Goal: Task Accomplishment & Management: Use online tool/utility

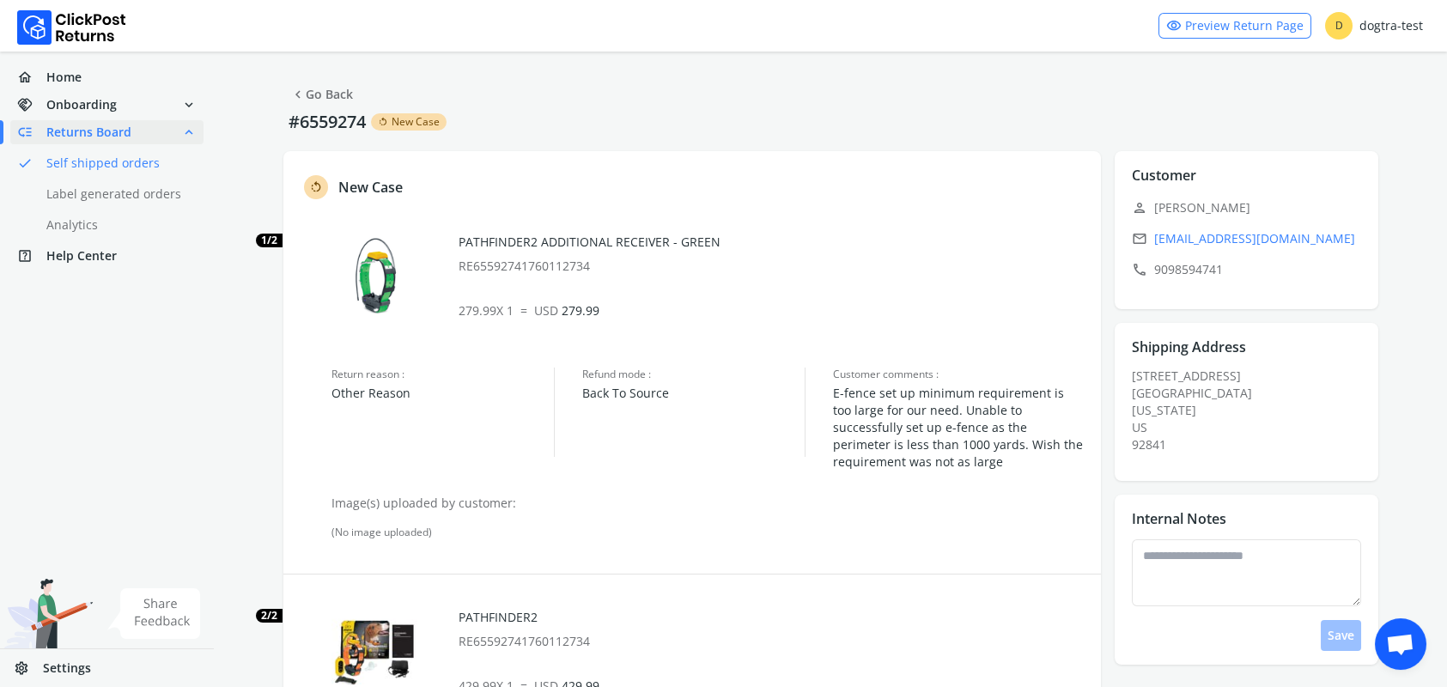
click at [82, 131] on span "Returns Board" at bounding box center [88, 132] width 85 height 17
click at [92, 164] on link "done Self shipped orders" at bounding box center [117, 163] width 214 height 24
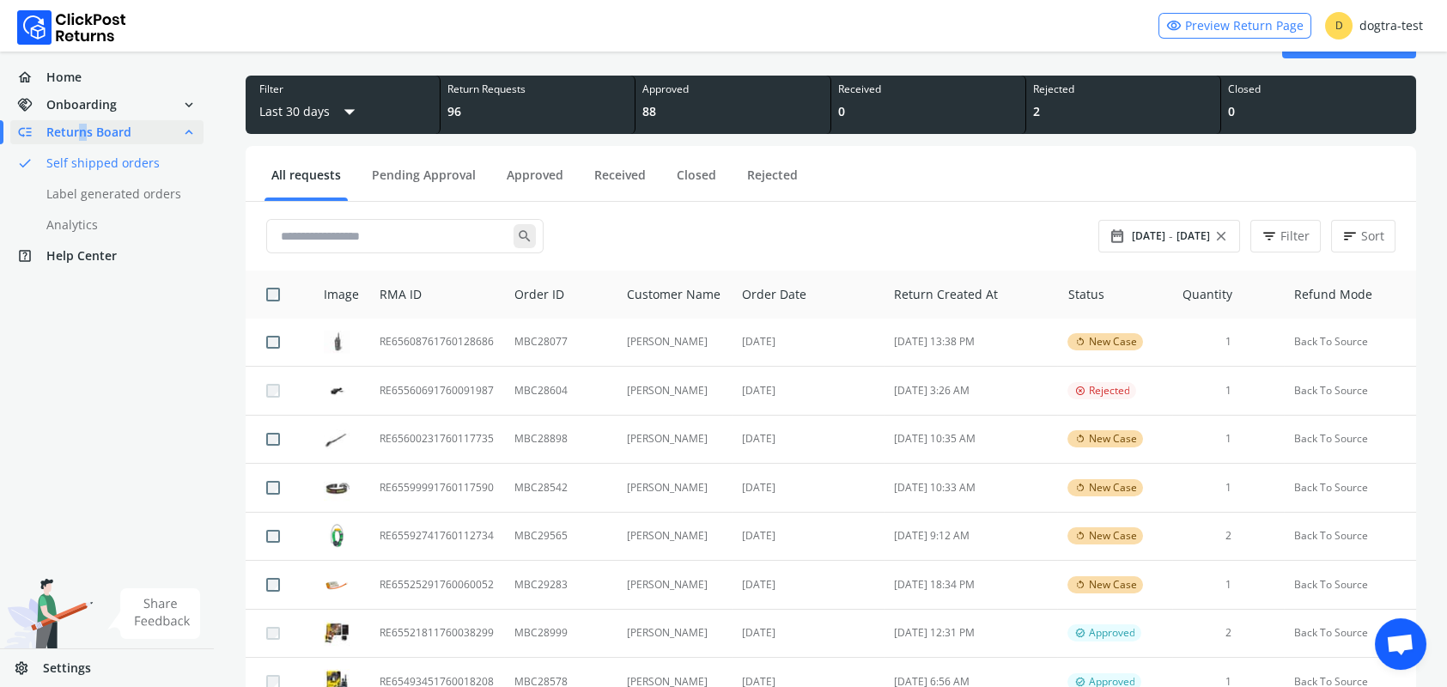
scroll to position [72, 0]
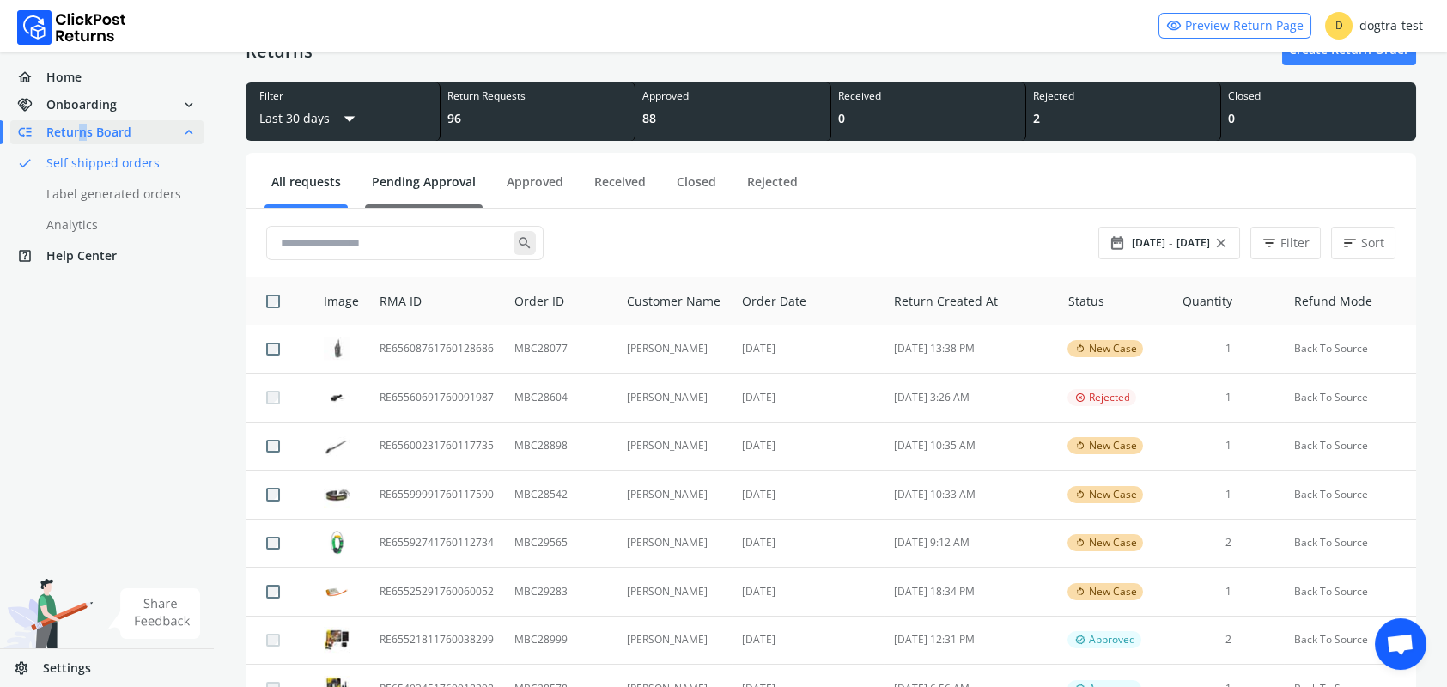
click at [394, 180] on link "Pending Approval" at bounding box center [424, 188] width 118 height 30
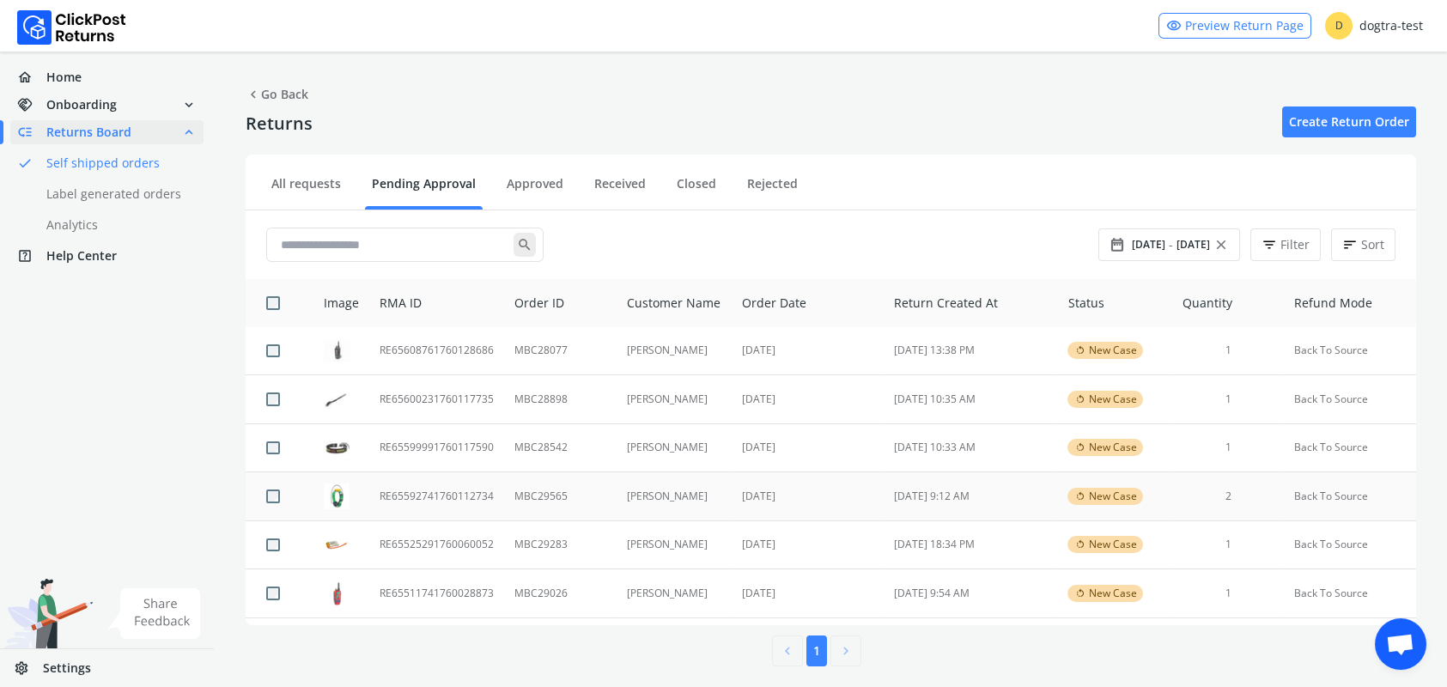
click at [462, 490] on td "RE65592741760112734" at bounding box center [436, 496] width 135 height 49
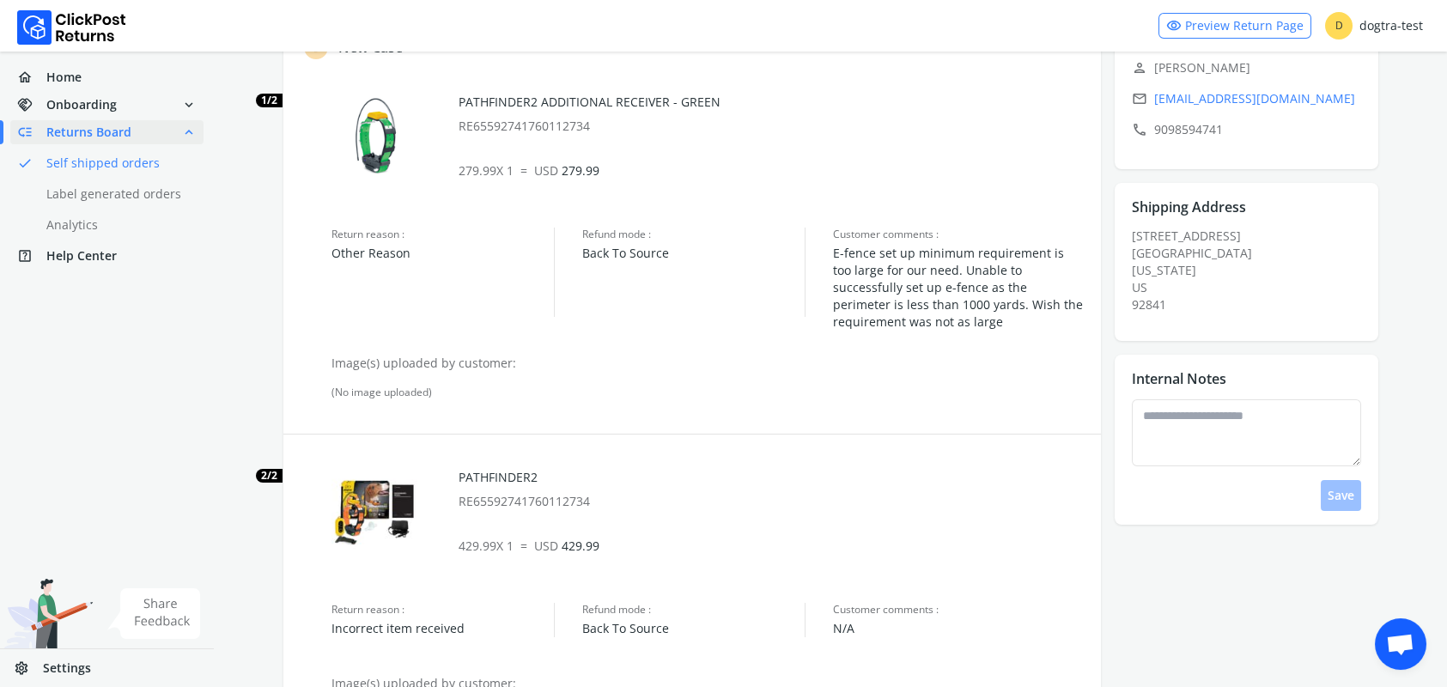
scroll to position [484, 0]
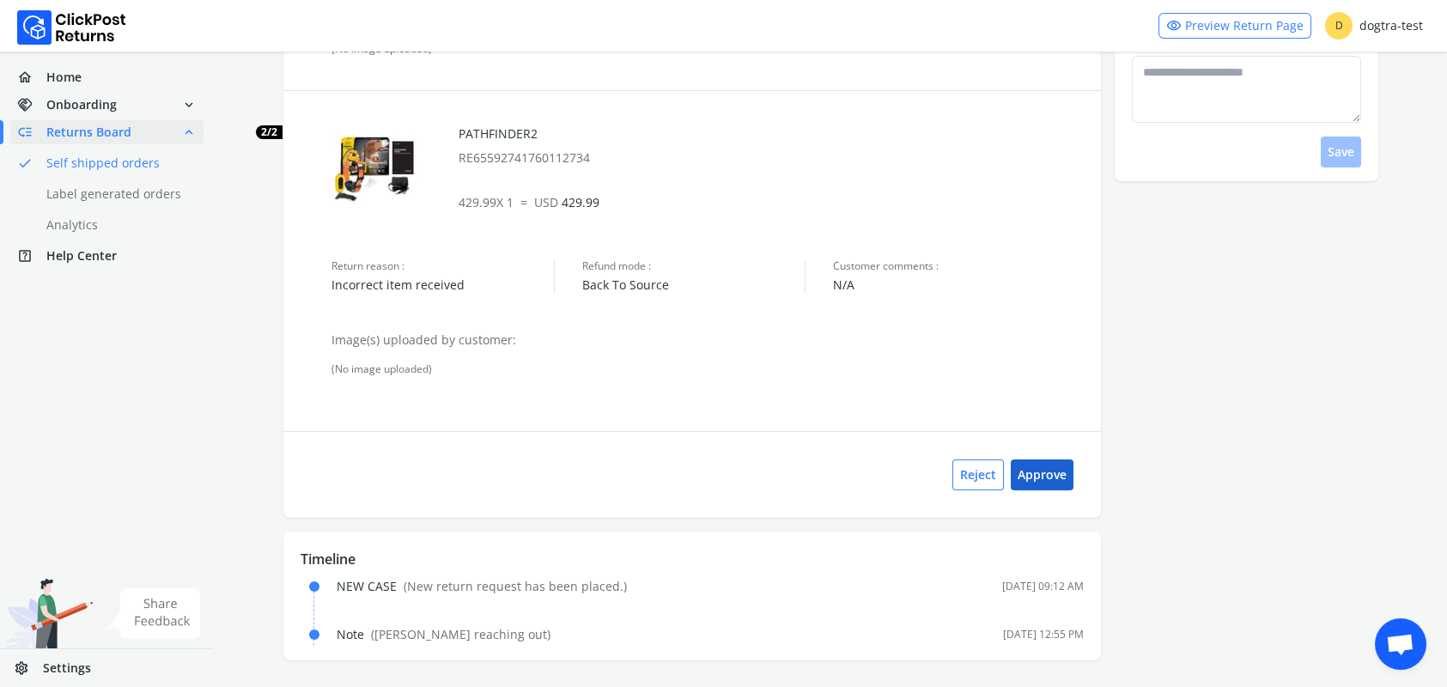
click at [1051, 466] on button "Approve" at bounding box center [1042, 474] width 63 height 31
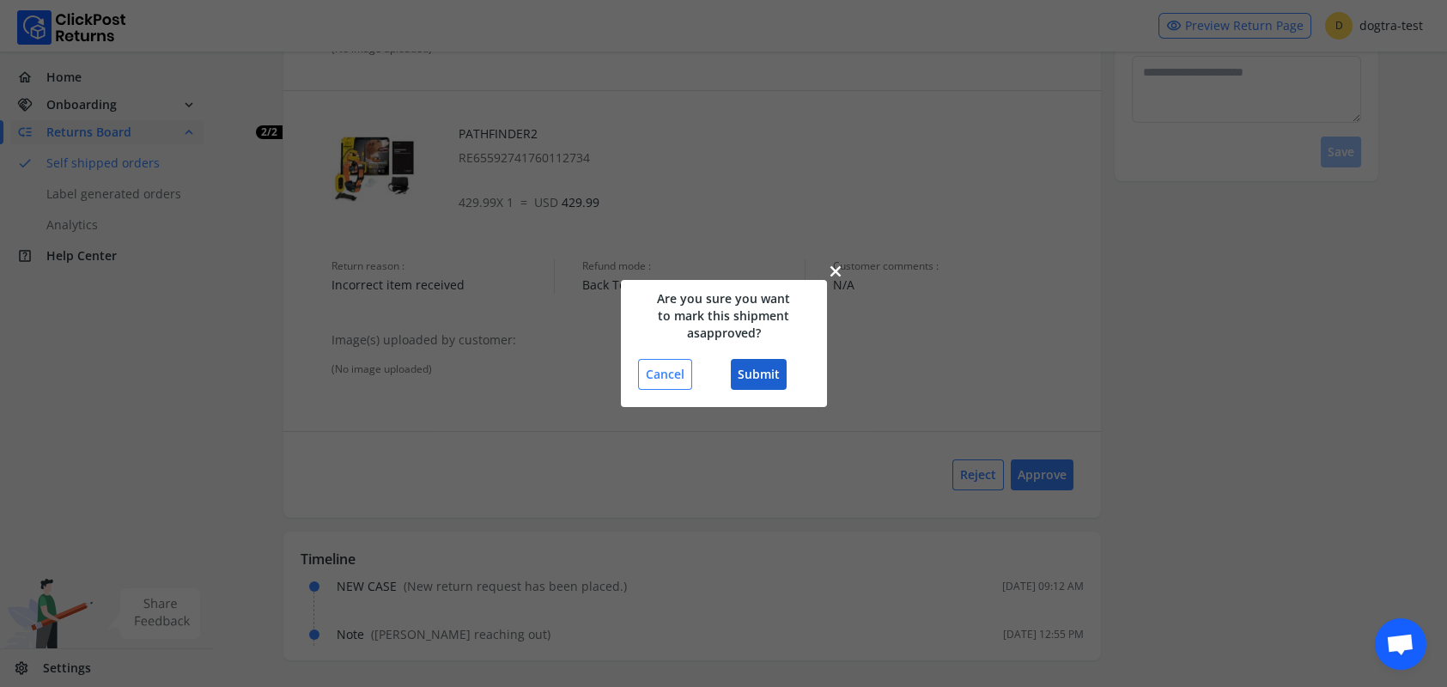
click at [750, 376] on button "Submit" at bounding box center [759, 374] width 56 height 31
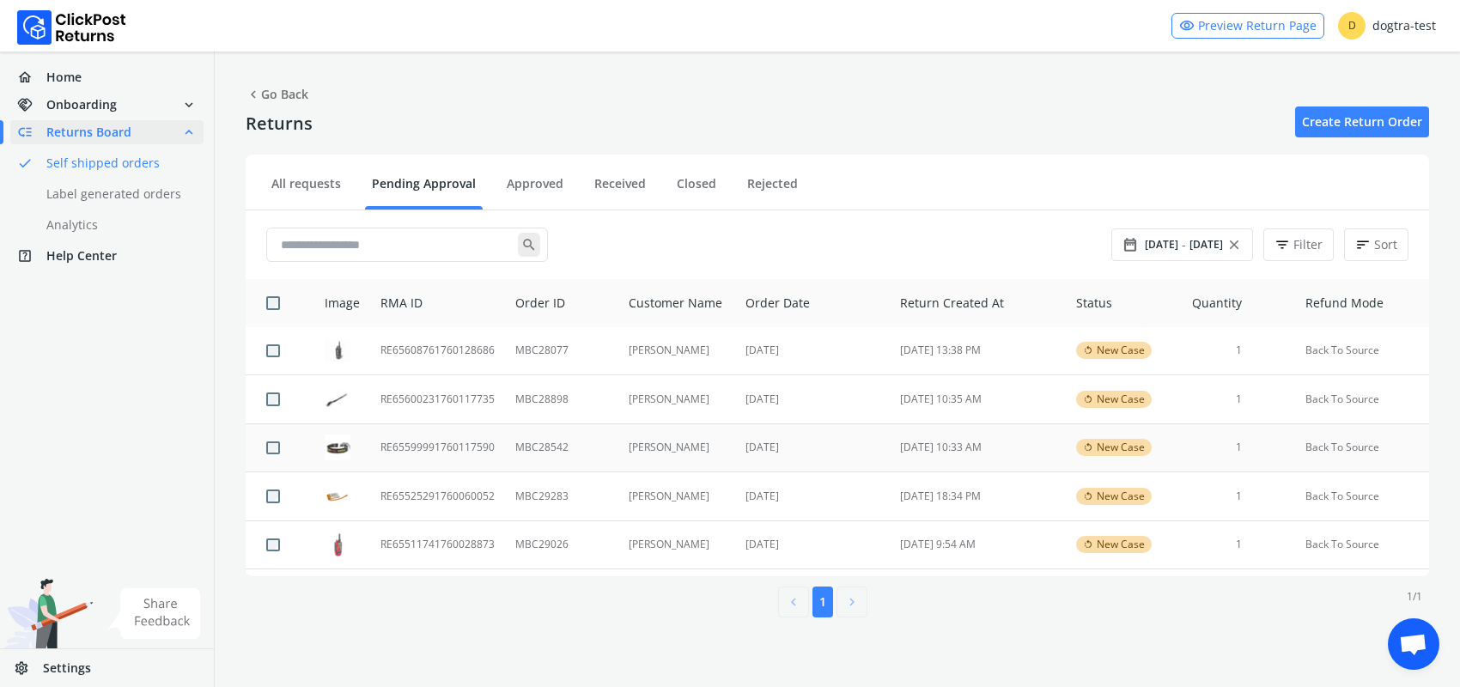
click at [429, 444] on td "RE65599991760117590" at bounding box center [437, 447] width 135 height 49
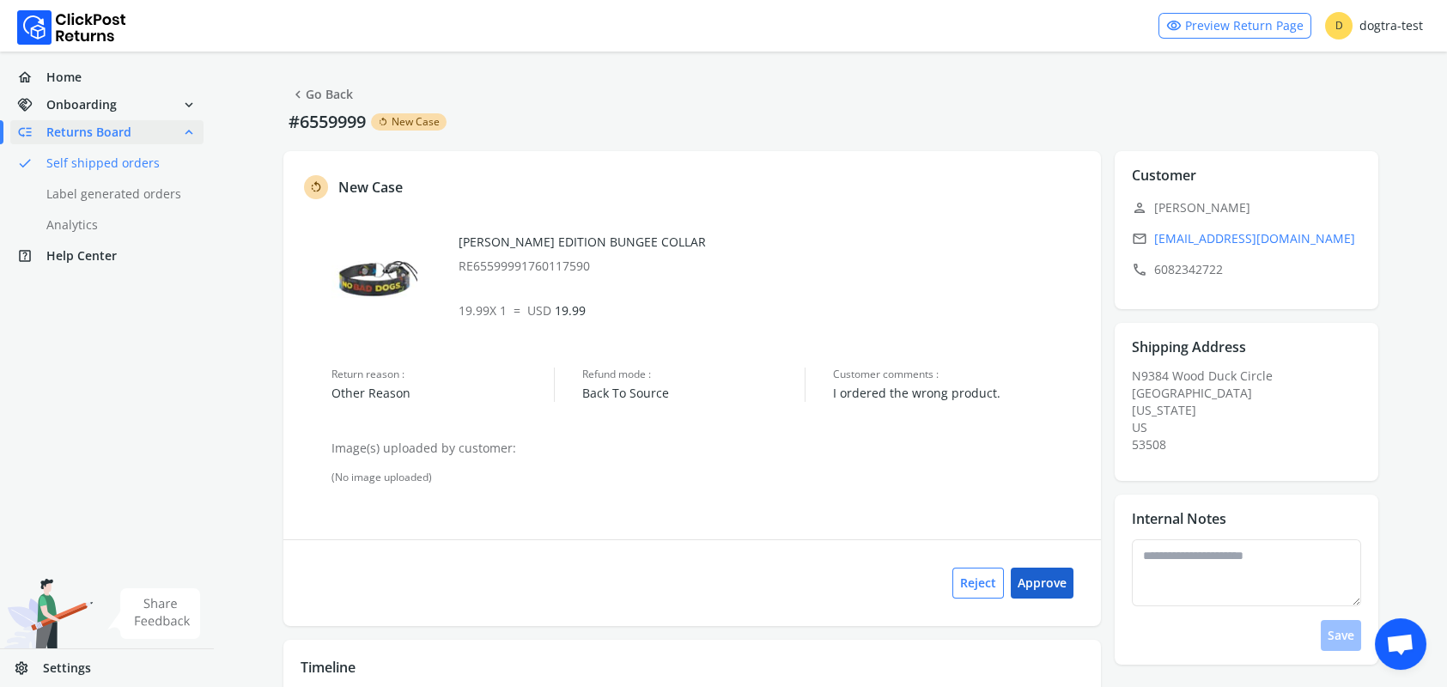
click at [1050, 575] on button "Approve" at bounding box center [1042, 583] width 63 height 31
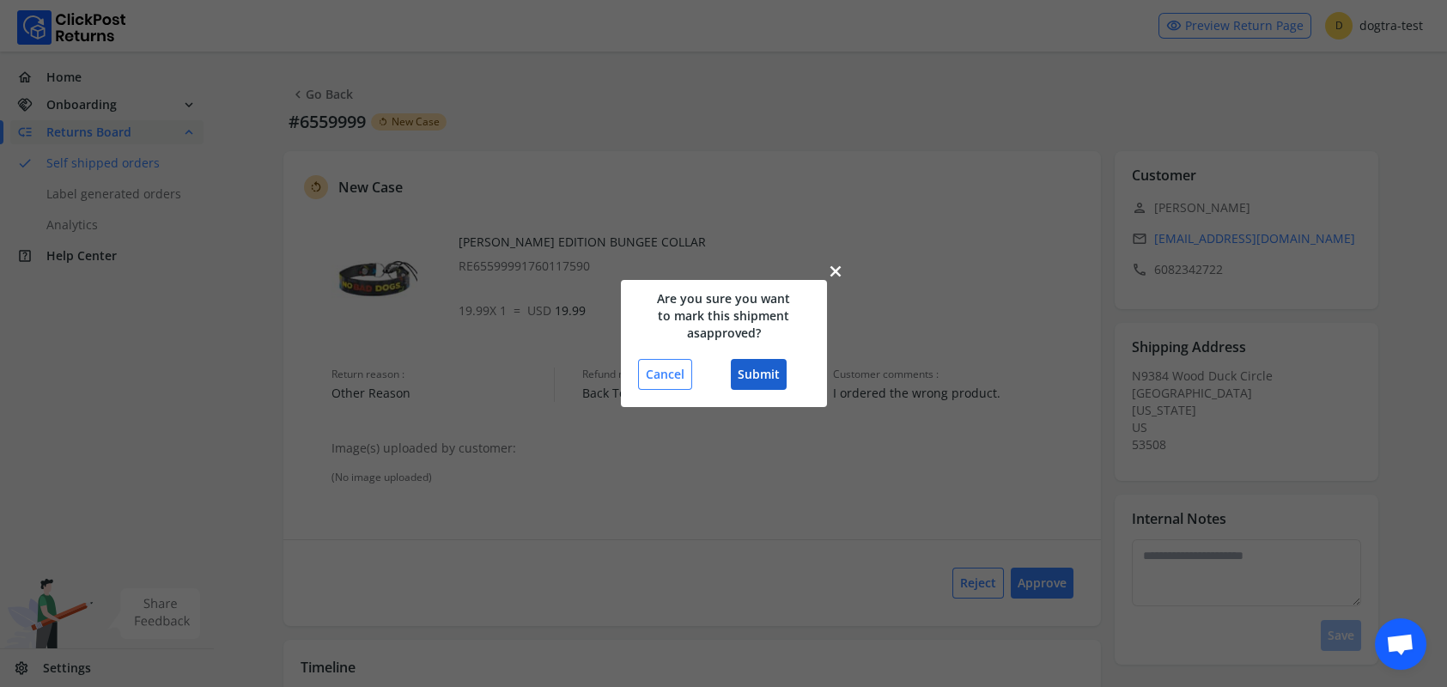
click at [761, 374] on button "Submit" at bounding box center [759, 374] width 56 height 31
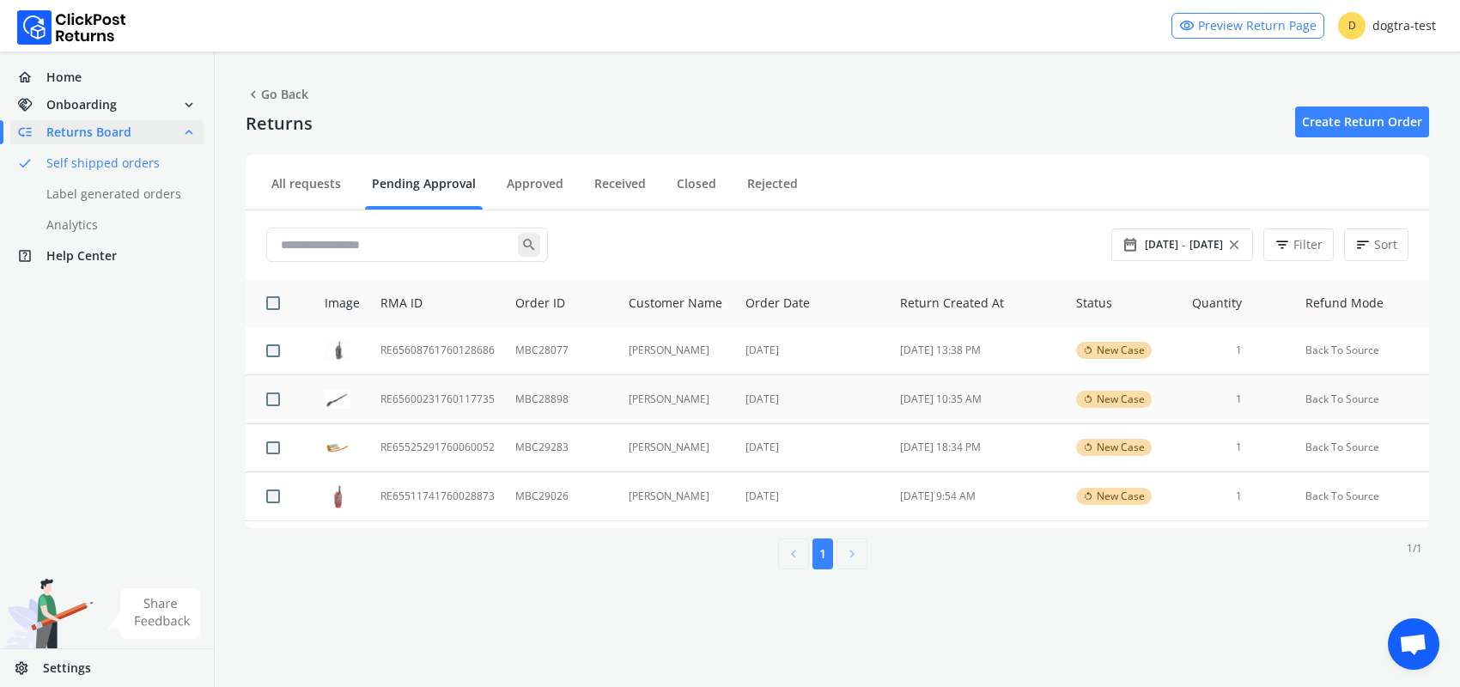
click at [429, 398] on td "RE65600231760117735" at bounding box center [437, 399] width 135 height 49
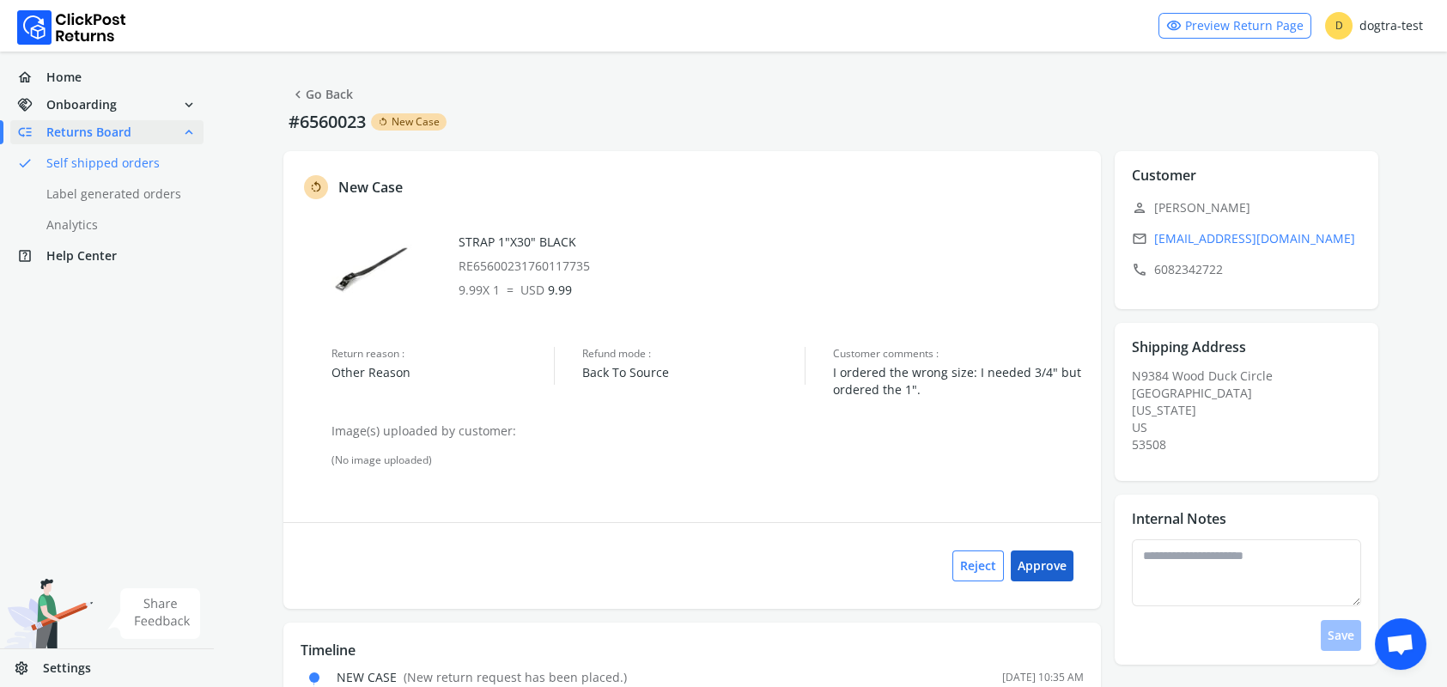
click at [1044, 564] on button "Approve" at bounding box center [1042, 566] width 63 height 31
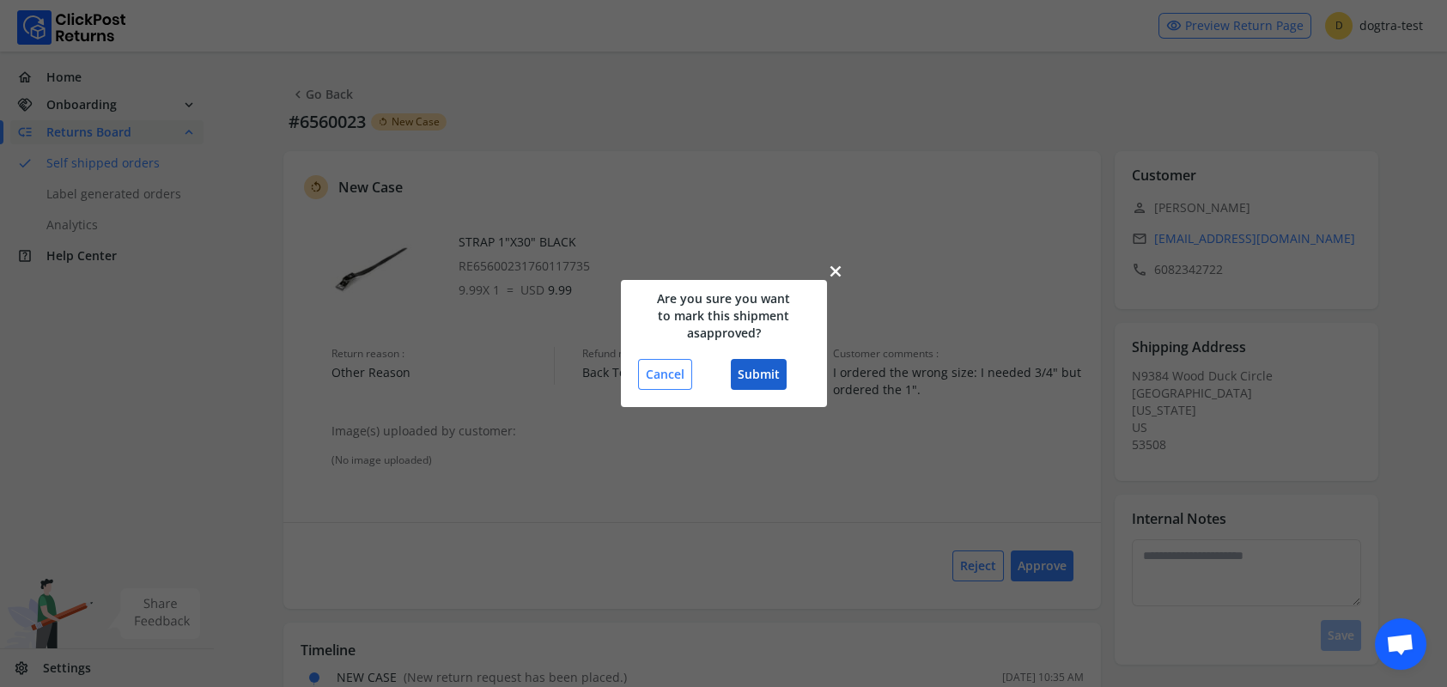
click at [766, 376] on button "Submit" at bounding box center [759, 374] width 56 height 31
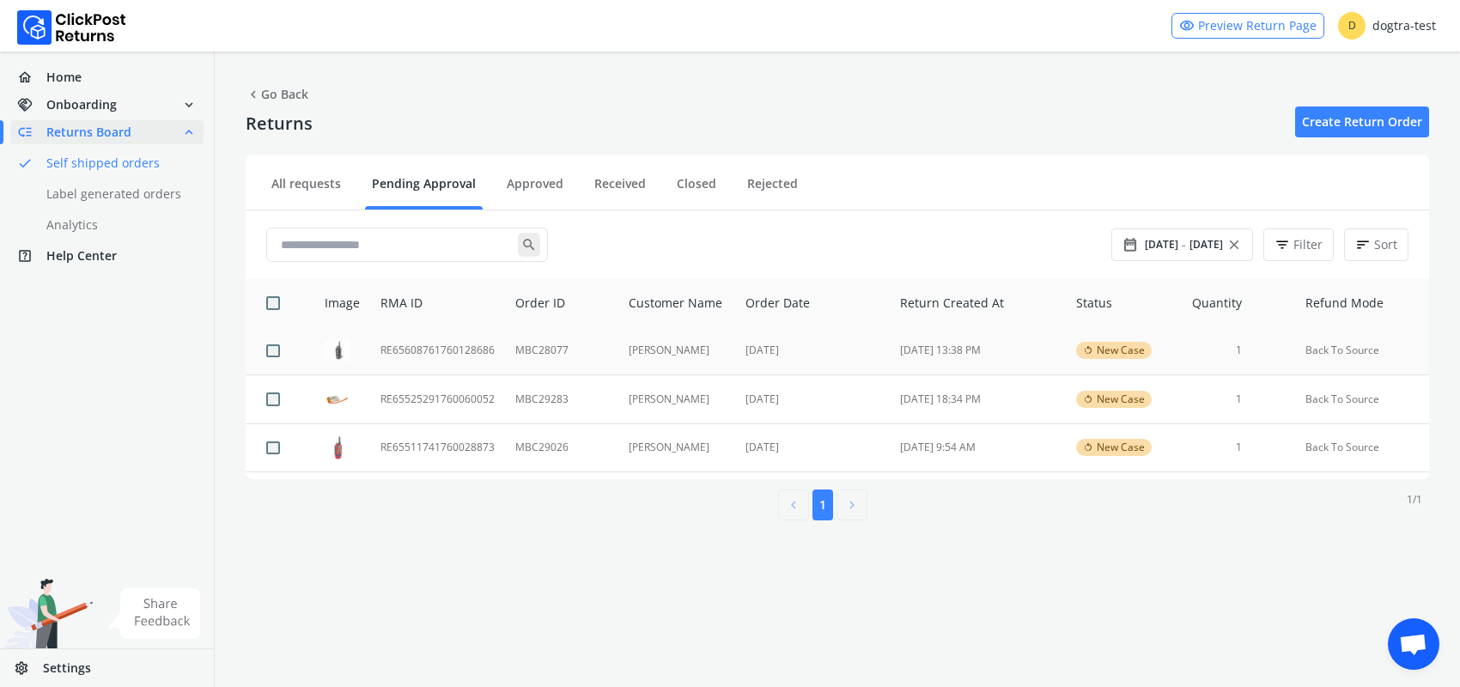
click at [429, 348] on td "RE65608761760128686" at bounding box center [437, 351] width 135 height 48
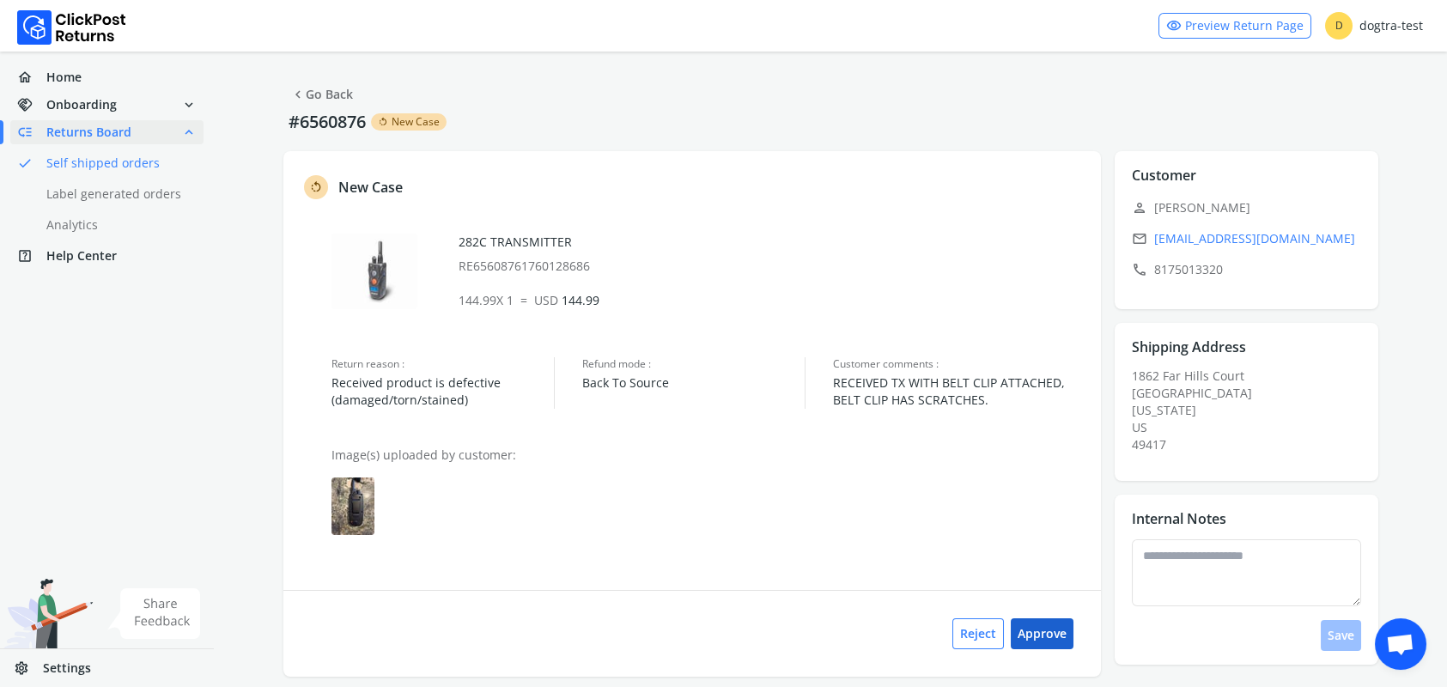
click at [1042, 629] on button "Approve" at bounding box center [1042, 633] width 63 height 31
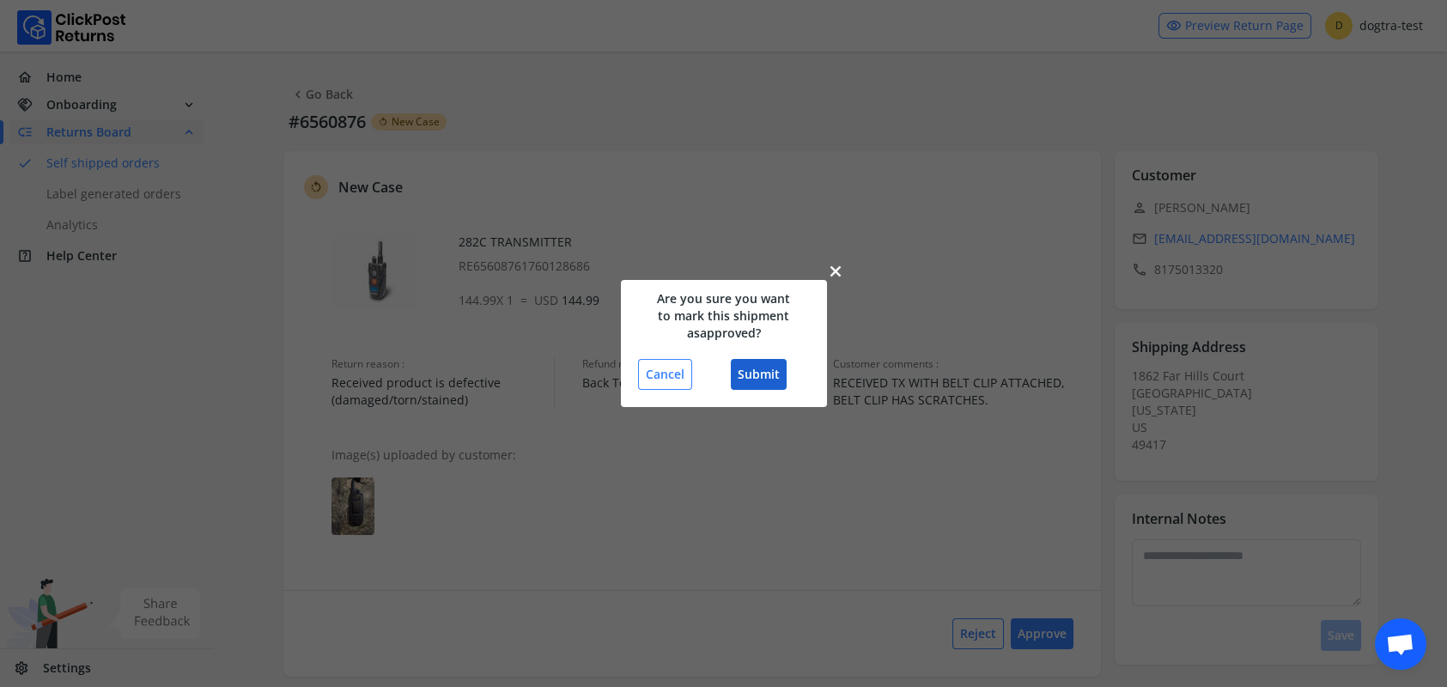
click at [746, 377] on button "Submit" at bounding box center [759, 374] width 56 height 31
